Goal: Use online tool/utility: Utilize a website feature to perform a specific function

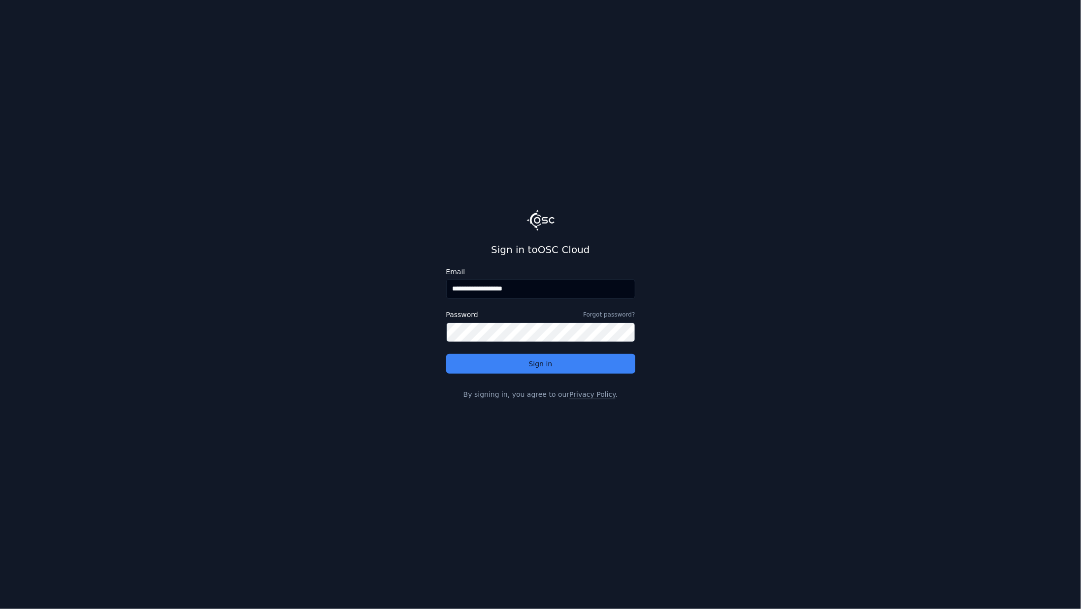
drag, startPoint x: 479, startPoint y: 288, endPoint x: 597, endPoint y: 287, distance: 118.2
click at [597, 287] on input "**********" at bounding box center [540, 289] width 189 height 20
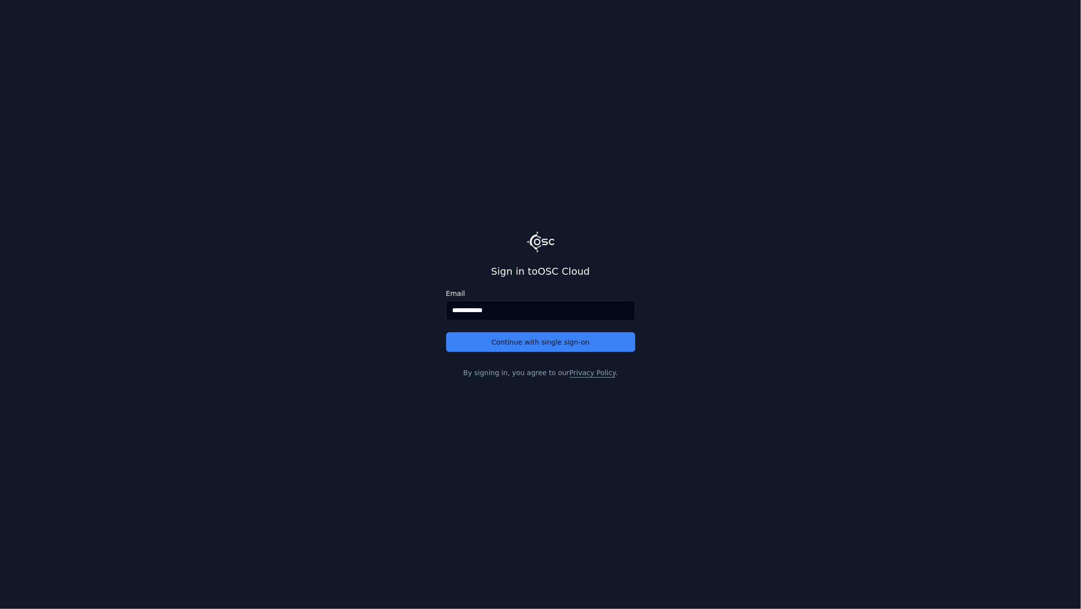
type input "**********"
click at [446, 332] on button "Continue with single sign-on" at bounding box center [540, 342] width 189 height 20
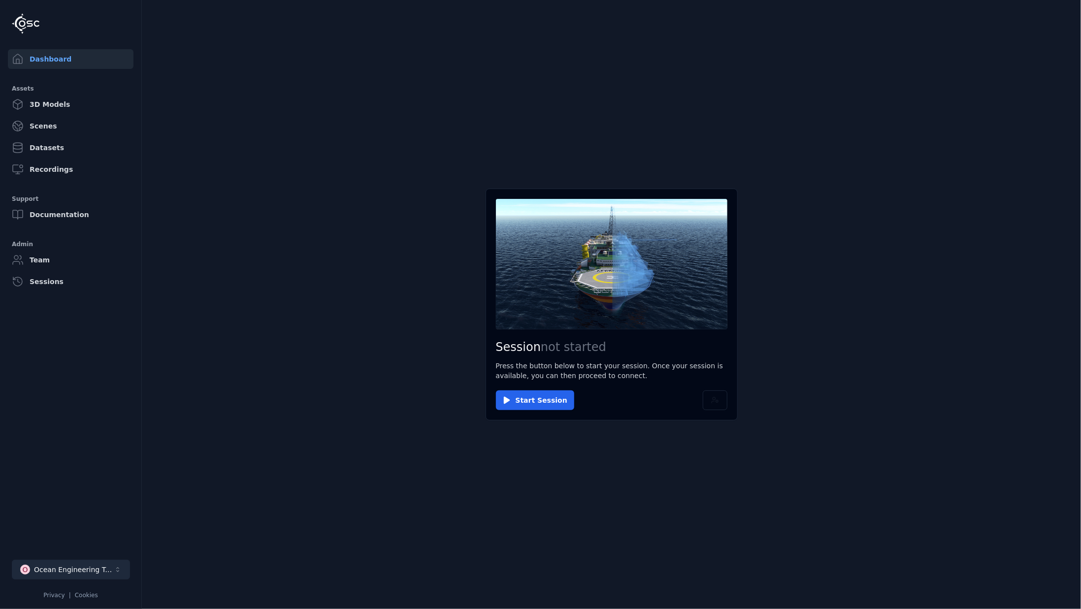
click at [83, 563] on button "O Ocean Engineering Trials" at bounding box center [71, 570] width 118 height 20
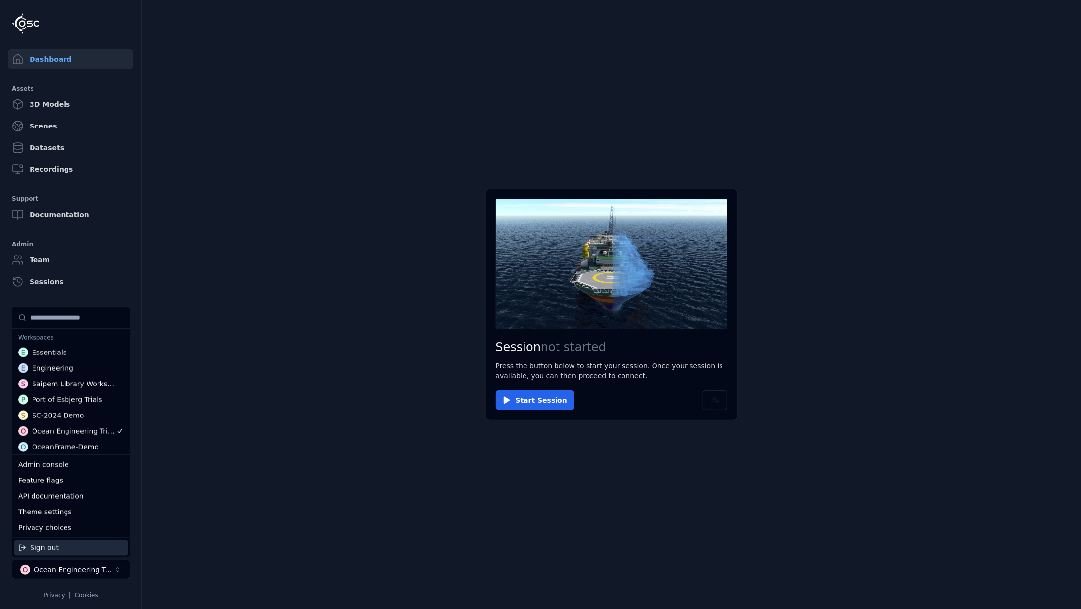
click at [242, 492] on html "Dashboard Assets 3D Models Scenes Datasets Recordings Support Documentation Adm…" at bounding box center [540, 304] width 1081 height 609
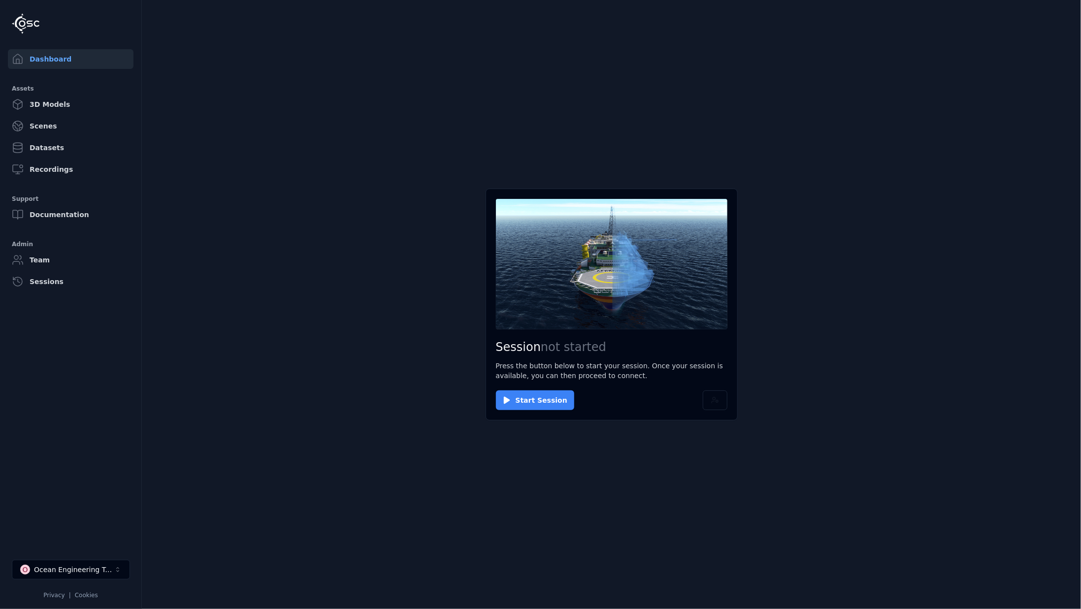
click at [528, 394] on button "Start Session" at bounding box center [535, 400] width 78 height 20
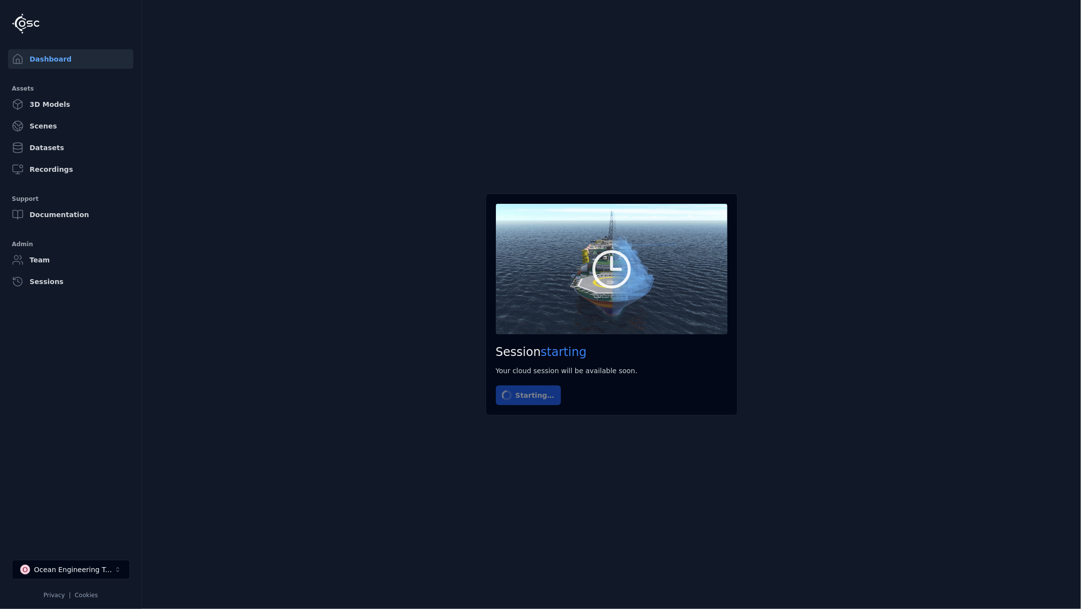
click at [335, 320] on main "Session starting Your cloud session will be available soon. Starting…" at bounding box center [611, 304] width 939 height 609
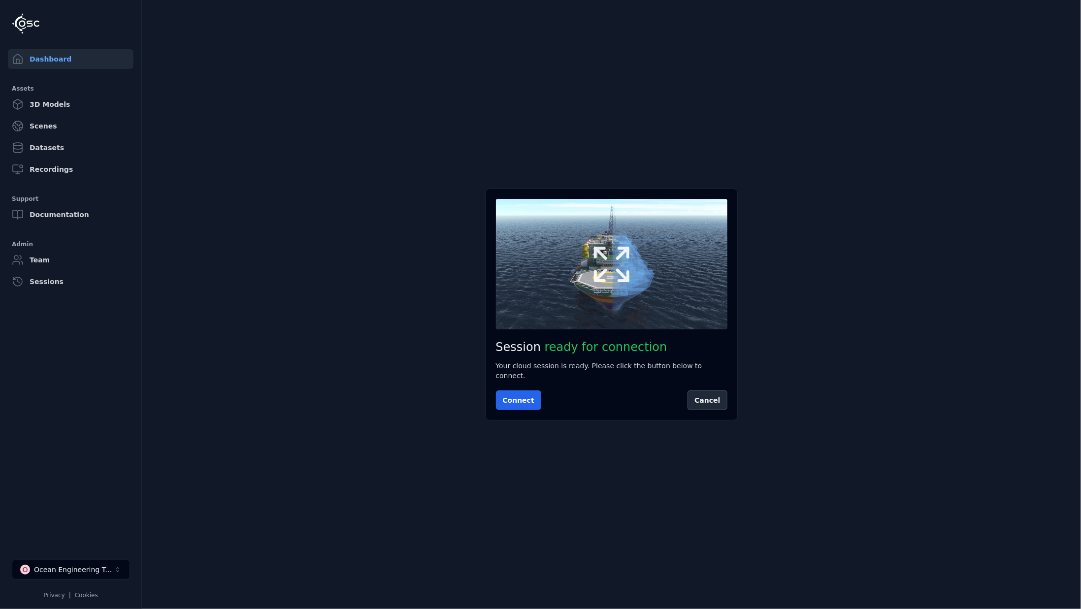
click at [632, 259] on icon at bounding box center [611, 264] width 47 height 47
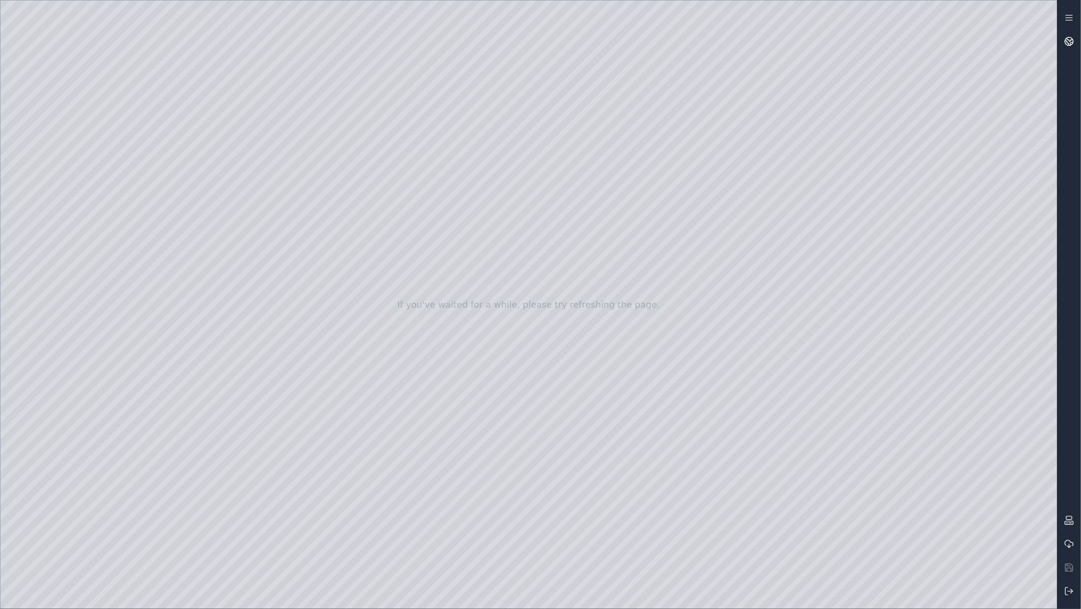
click at [1069, 45] on circle at bounding box center [1069, 41] width 8 height 8
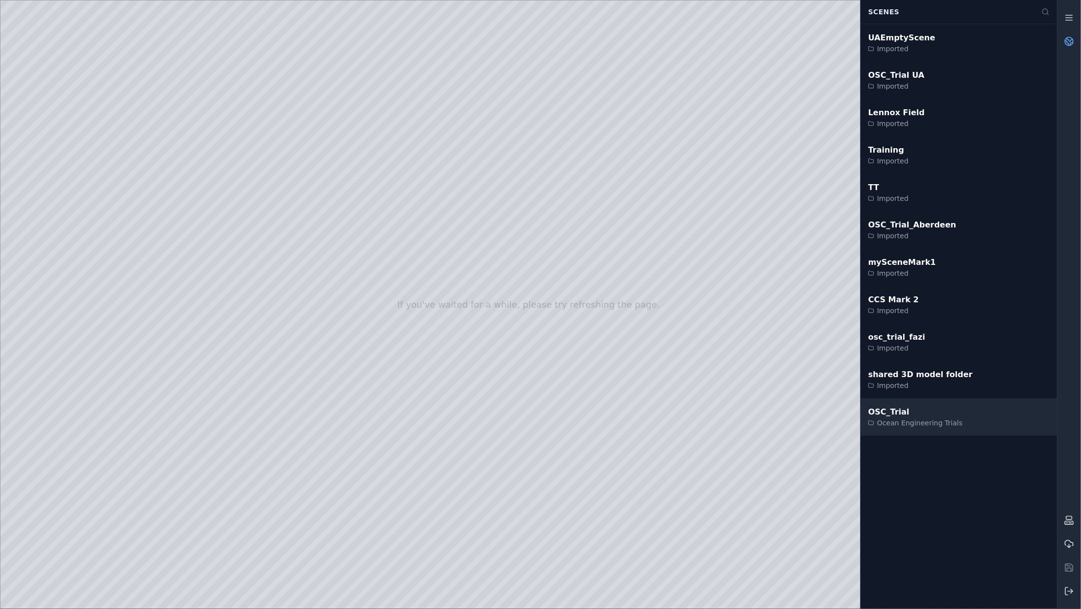
click at [927, 413] on div "OSC_Trial" at bounding box center [915, 412] width 95 height 12
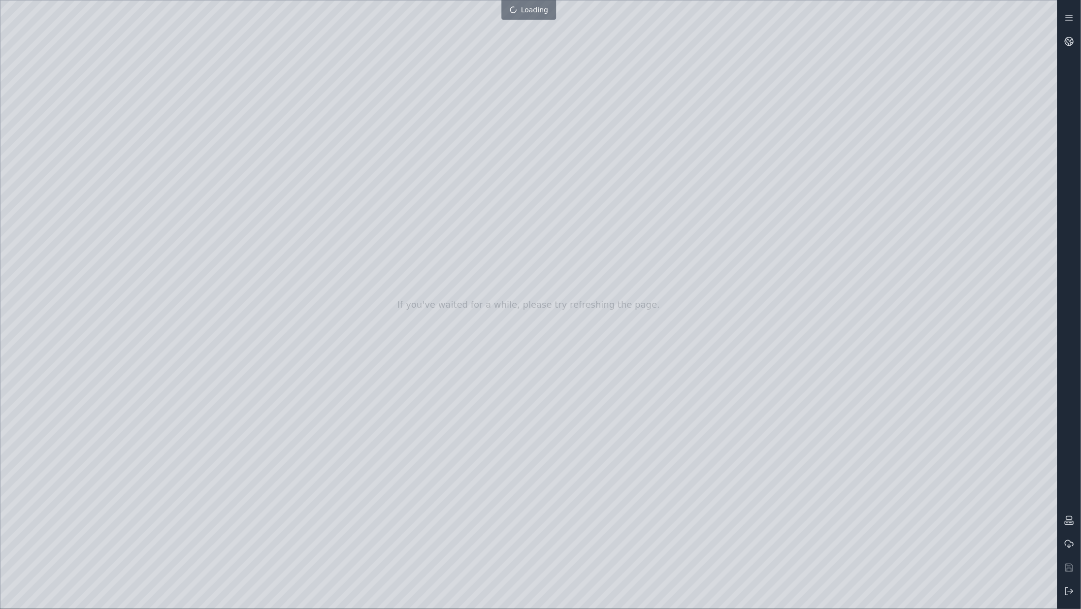
click at [615, 176] on div at bounding box center [528, 304] width 1056 height 608
